Goal: Task Accomplishment & Management: Use online tool/utility

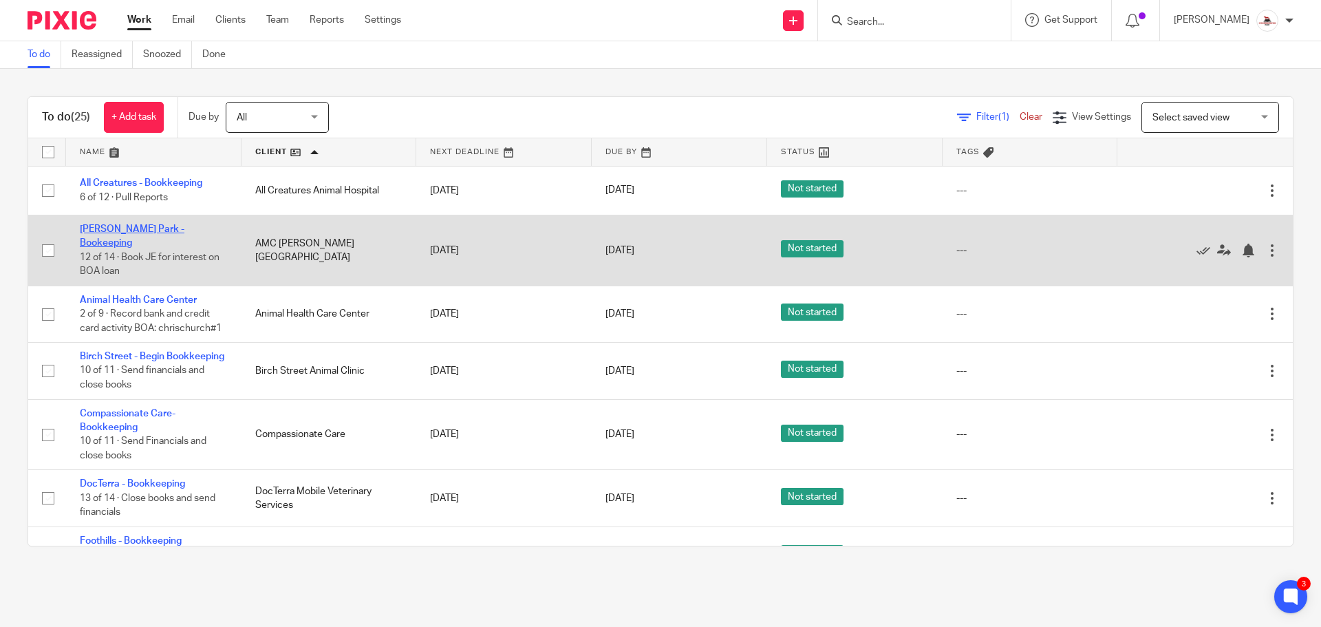
click at [179, 230] on link "[PERSON_NAME] Park - Bookeeping" at bounding box center [132, 235] width 105 height 23
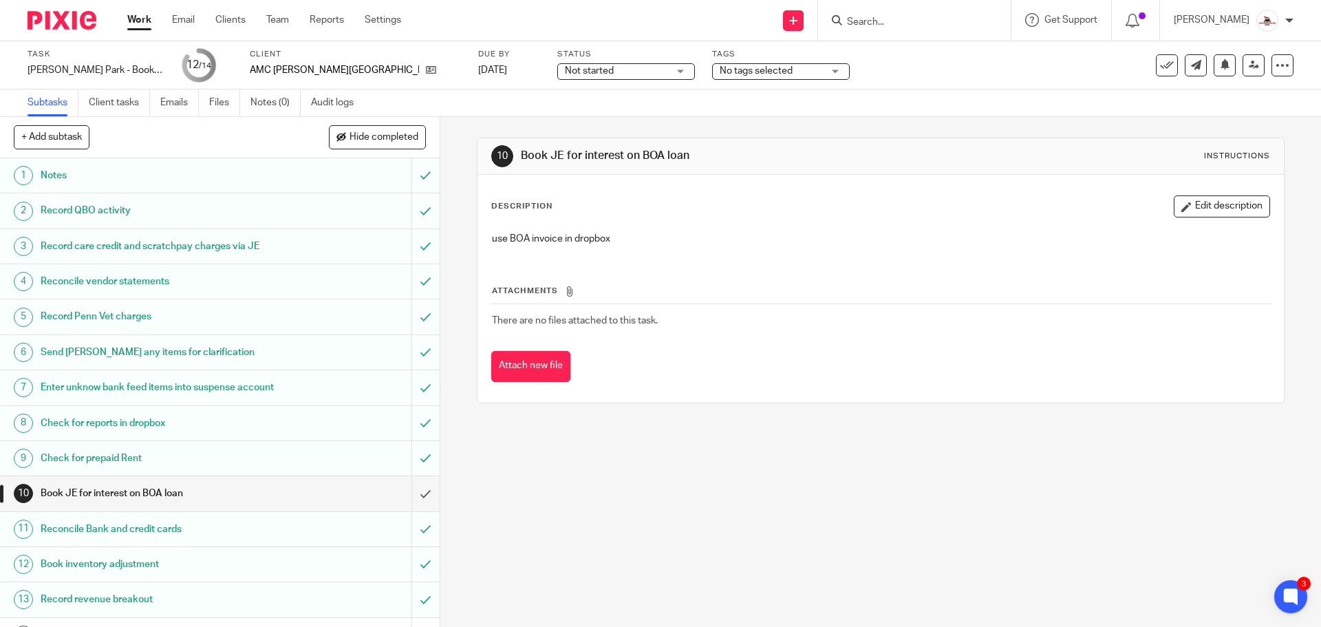
click at [131, 20] on link "Work" at bounding box center [139, 20] width 24 height 14
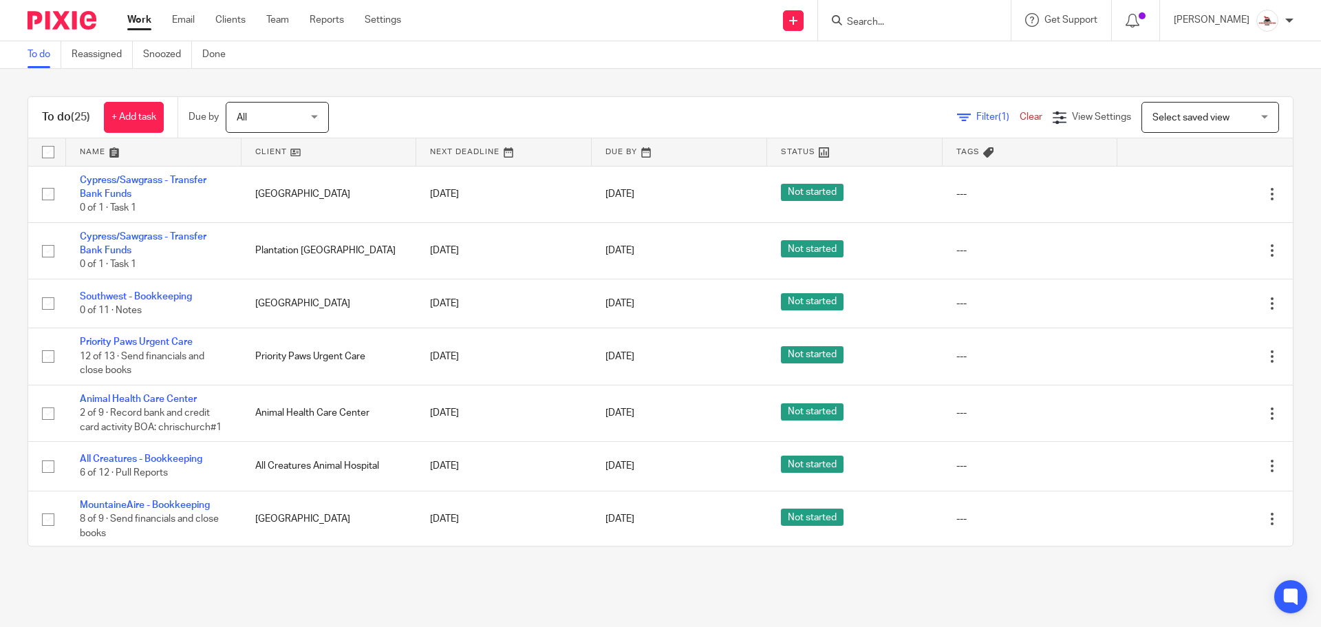
click at [252, 155] on link at bounding box center [329, 152] width 175 height 28
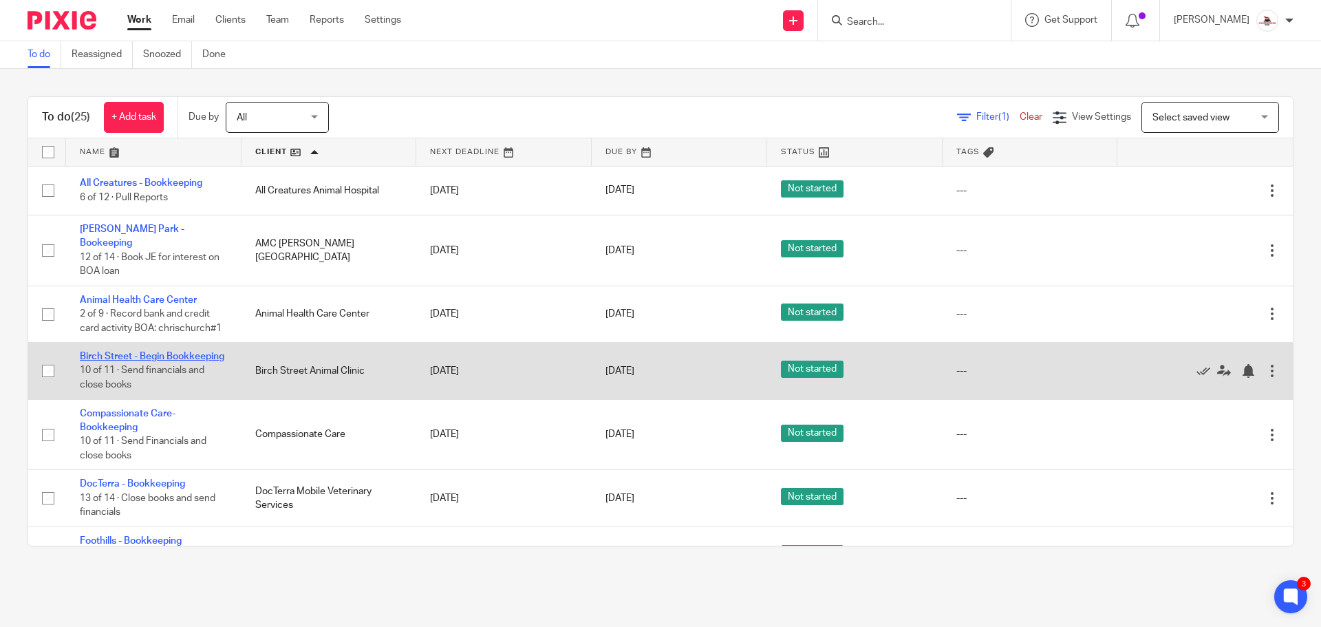
click at [101, 352] on link "Birch Street - Begin Bookkeeping" at bounding box center [152, 357] width 145 height 10
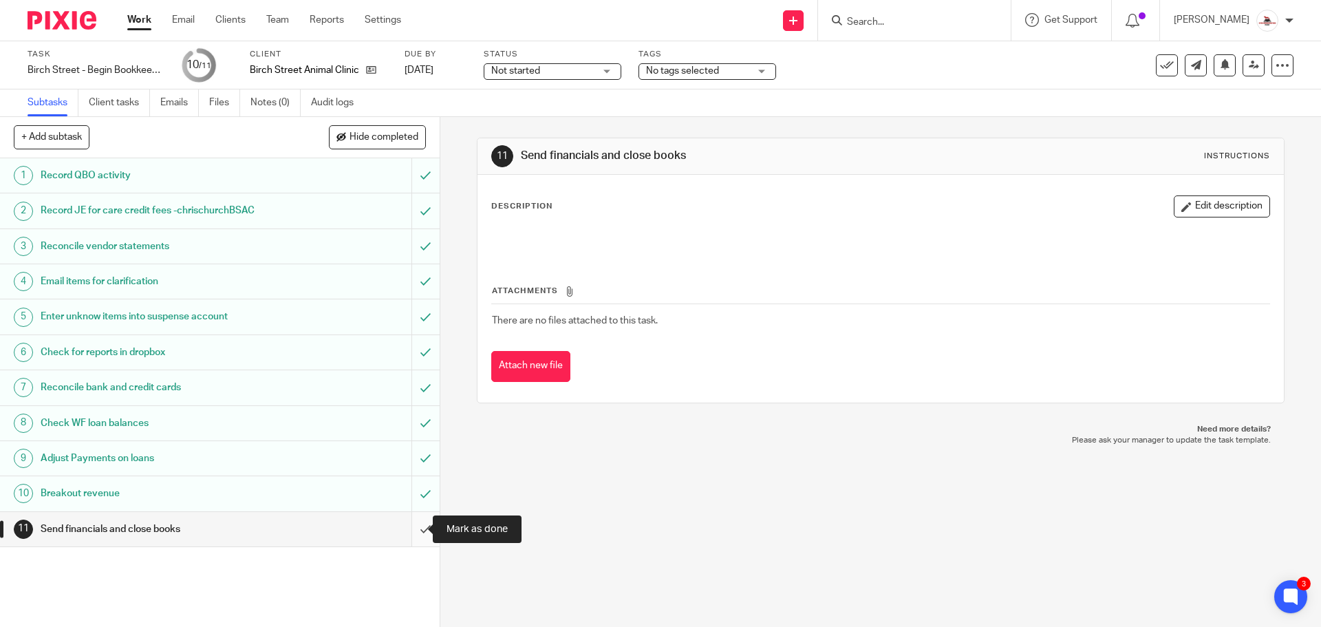
click at [415, 528] on input "submit" at bounding box center [220, 529] width 440 height 34
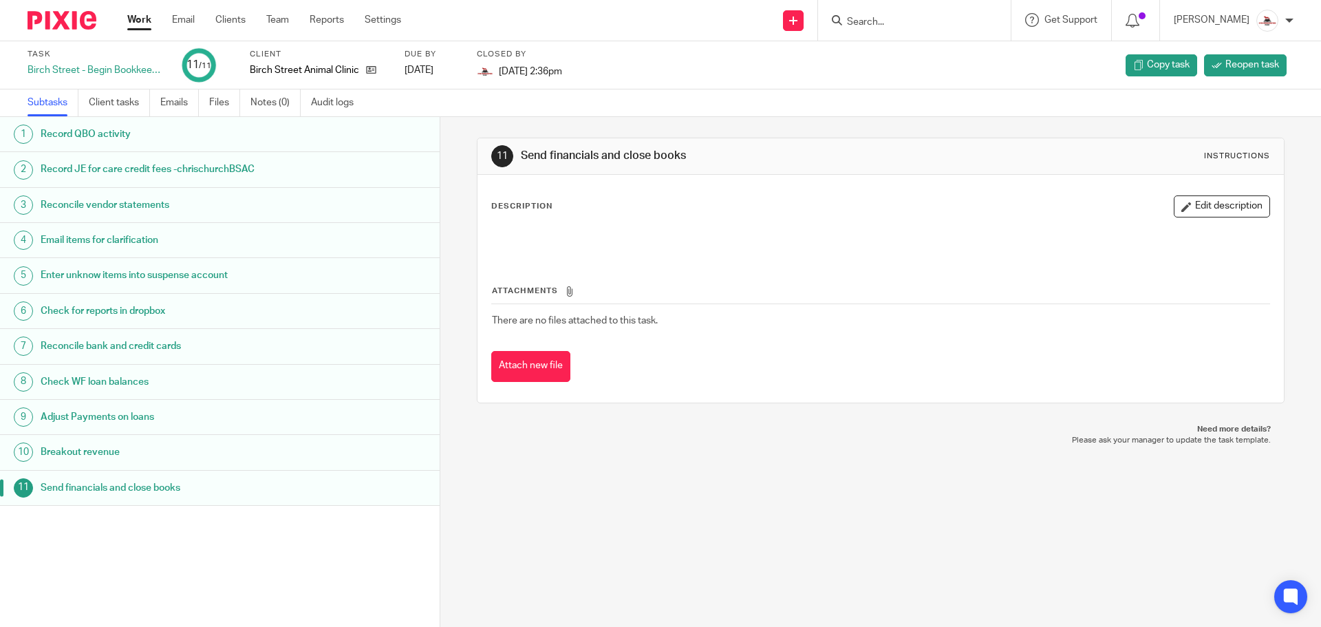
click at [140, 23] on link "Work" at bounding box center [139, 20] width 24 height 14
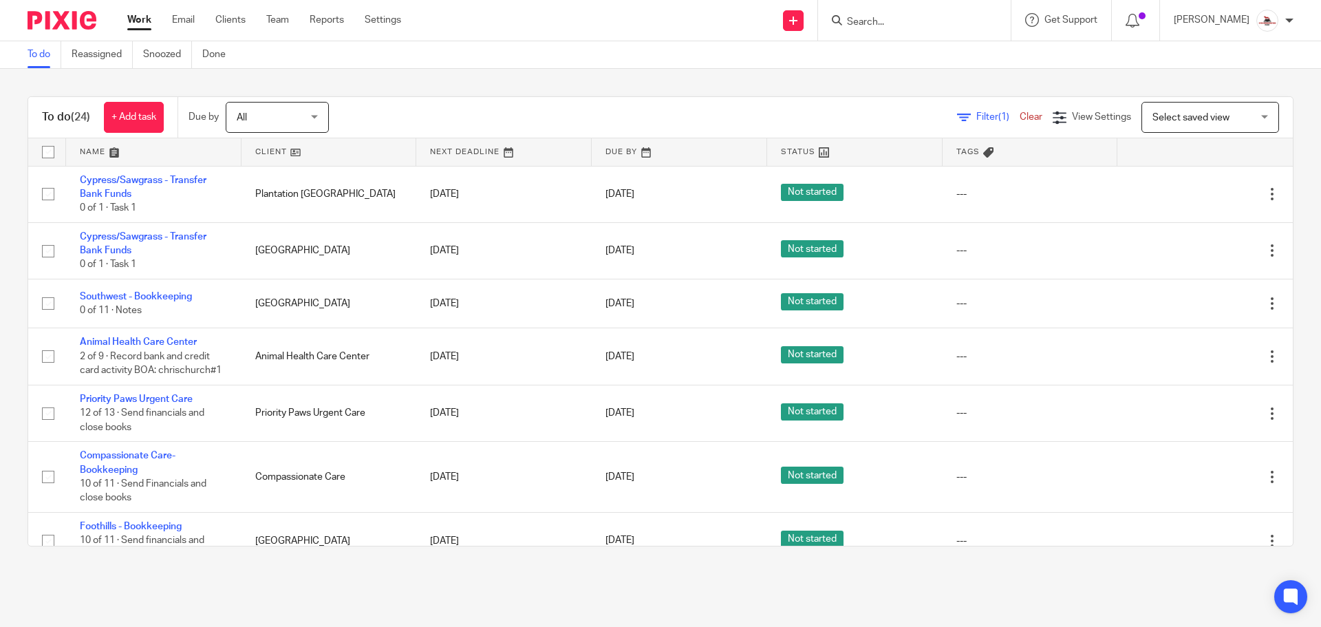
click at [262, 151] on link at bounding box center [329, 152] width 175 height 28
